Goal: Check status: Check status

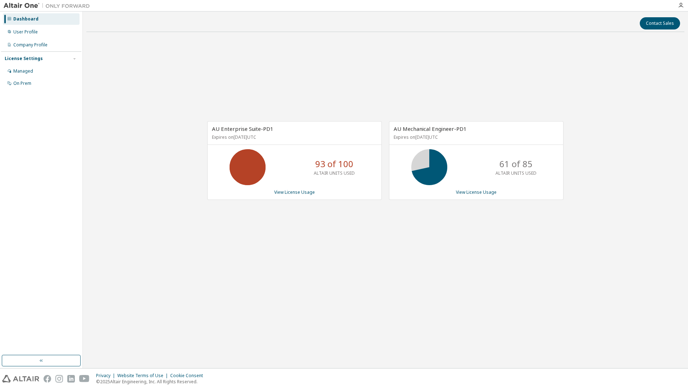
click at [250, 266] on div "AU Enterprise Suite-PD1 Expires on [DATE] UTC 93 of 100 ALTAIR UNITS USED View …" at bounding box center [385, 164] width 598 height 253
click at [354, 43] on div "AU Enterprise Suite-PD1 Expires on [DATE] UTC 93 of 100 ALTAIR UNITS USED View …" at bounding box center [385, 164] width 598 height 253
click at [242, 277] on div "AU Enterprise Suite-PD1 Expires on [DATE] UTC 93 of 100 ALTAIR UNITS USED View …" at bounding box center [385, 164] width 598 height 253
